Goal: Book appointment/travel/reservation

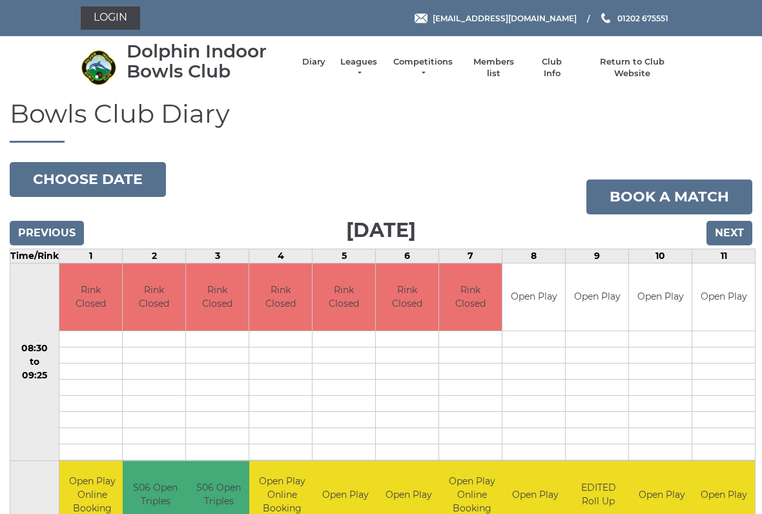
click at [738, 223] on input "Next" at bounding box center [730, 233] width 46 height 25
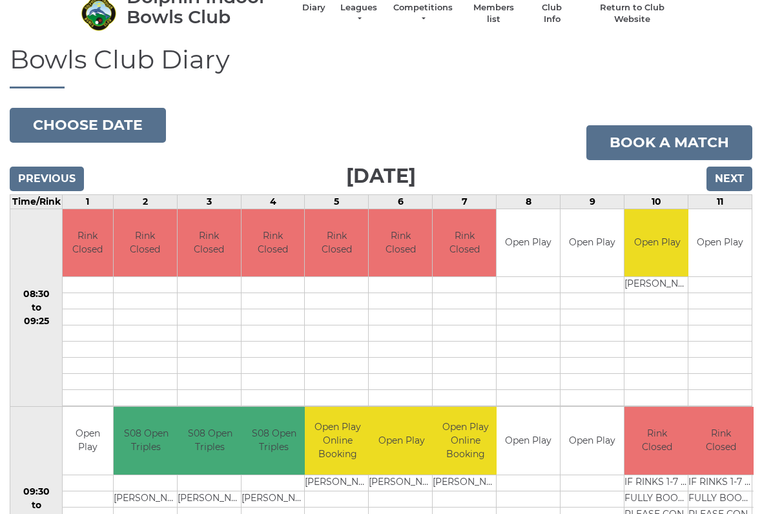
scroll to position [50, 0]
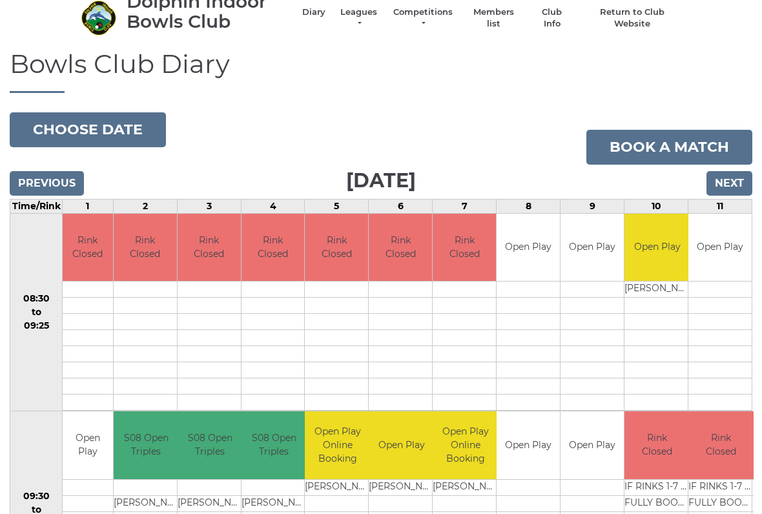
click at [728, 184] on input "Next" at bounding box center [730, 183] width 46 height 25
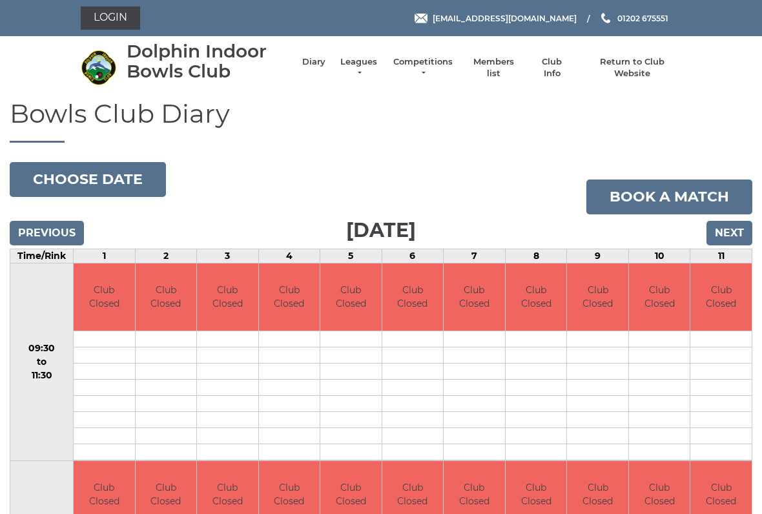
click at [736, 226] on input "Next" at bounding box center [730, 233] width 46 height 25
click at [732, 231] on input "Next" at bounding box center [730, 233] width 46 height 25
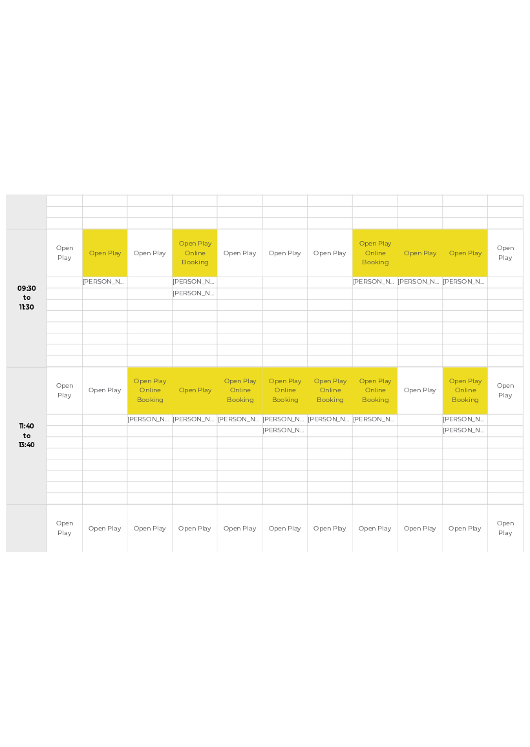
scroll to position [411, 0]
